Goal: Task Accomplishment & Management: Manage account settings

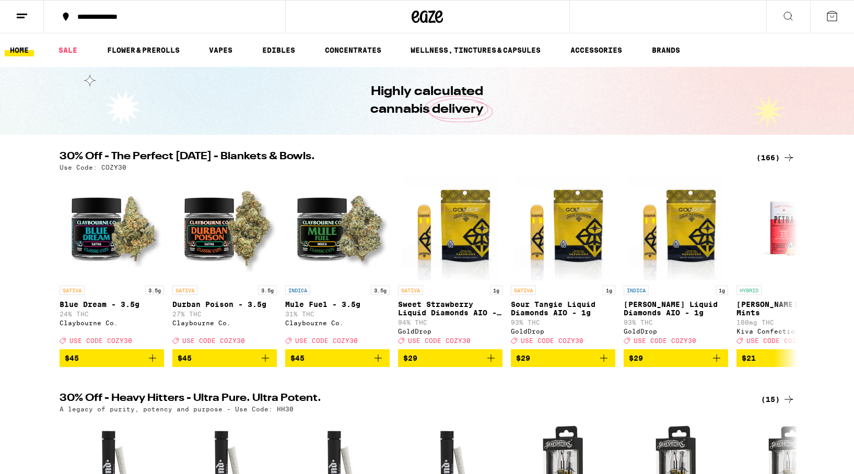
click at [23, 14] on line at bounding box center [22, 14] width 10 height 0
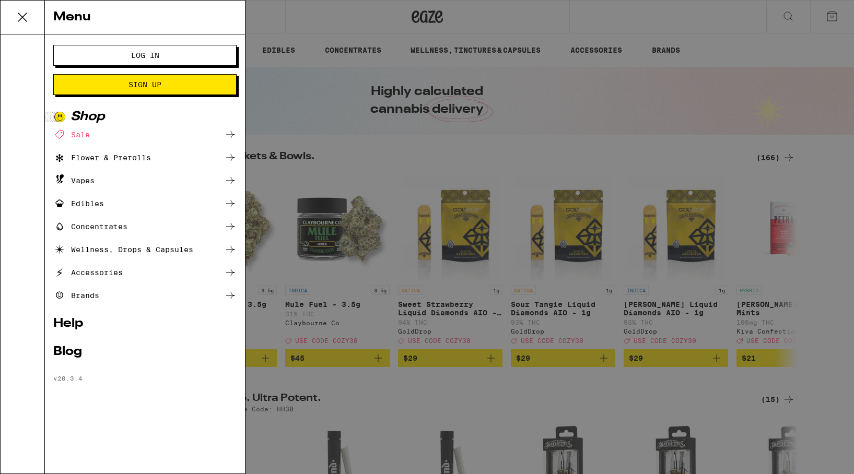
click at [133, 56] on span "Log In" at bounding box center [145, 55] width 28 height 7
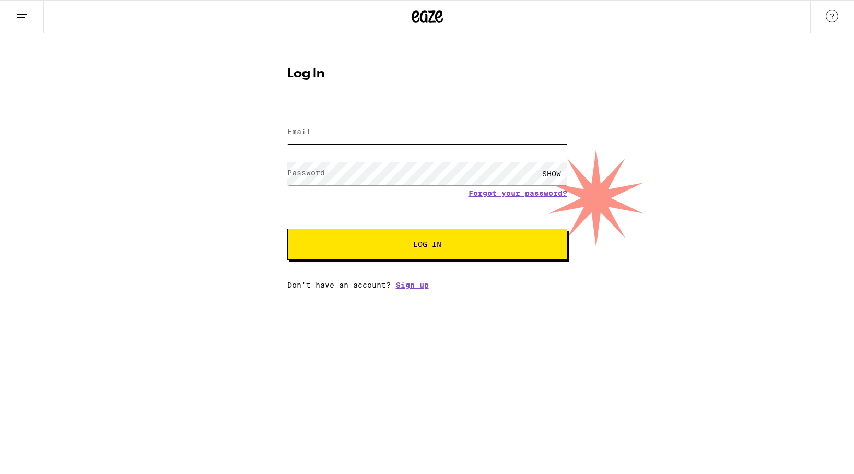
click at [405, 126] on input "Email" at bounding box center [427, 133] width 280 height 24
type input "[EMAIL_ADDRESS][DOMAIN_NAME]"
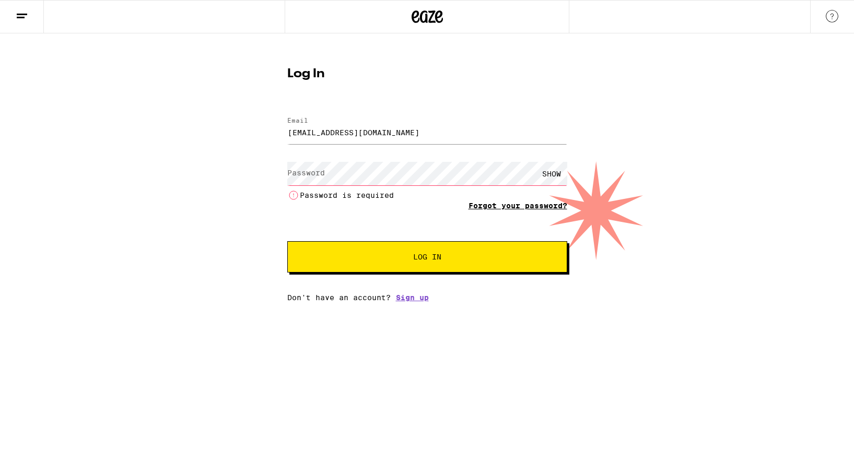
click at [506, 195] on form "Email Email [EMAIL_ADDRESS][DOMAIN_NAME] Password Password SHOW Password is req…" at bounding box center [427, 190] width 280 height 166
click at [509, 208] on link "Forgot your password?" at bounding box center [518, 206] width 99 height 8
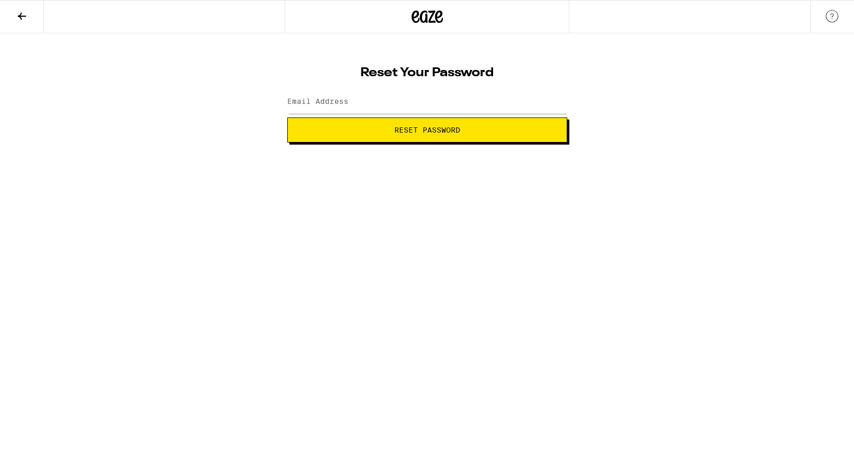
click at [20, 18] on icon at bounding box center [22, 16] width 13 height 13
